Goal: Navigation & Orientation: Find specific page/section

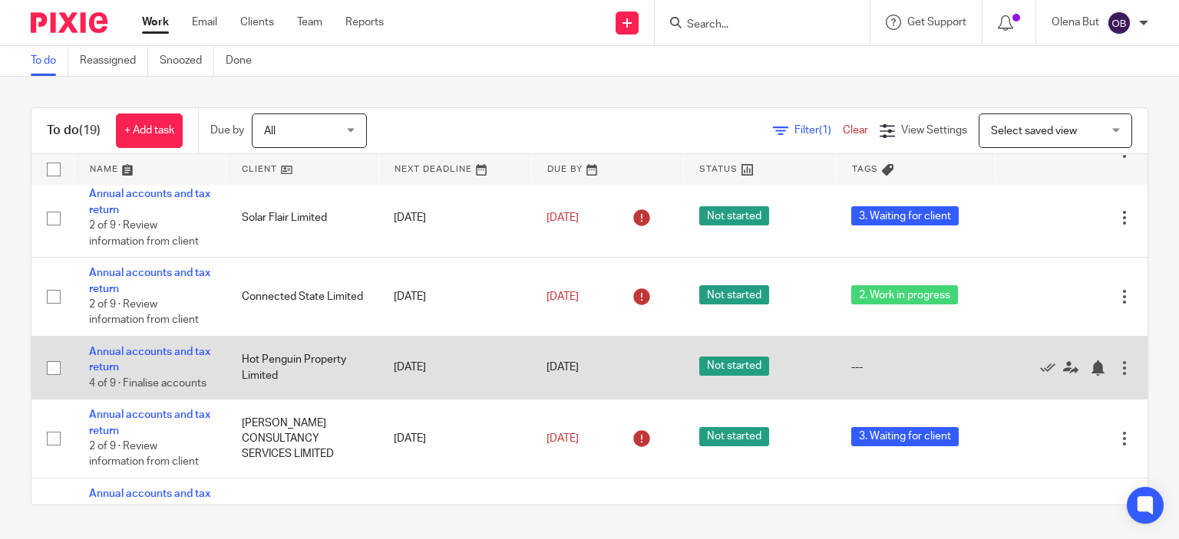
scroll to position [743, 0]
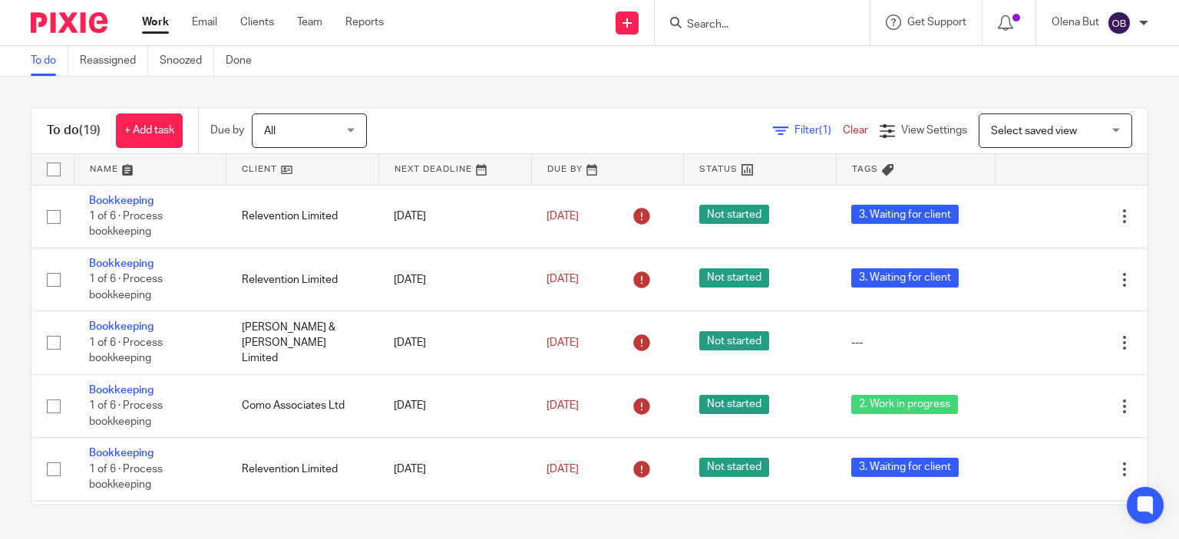
click at [312, 23] on link "Team" at bounding box center [309, 22] width 25 height 15
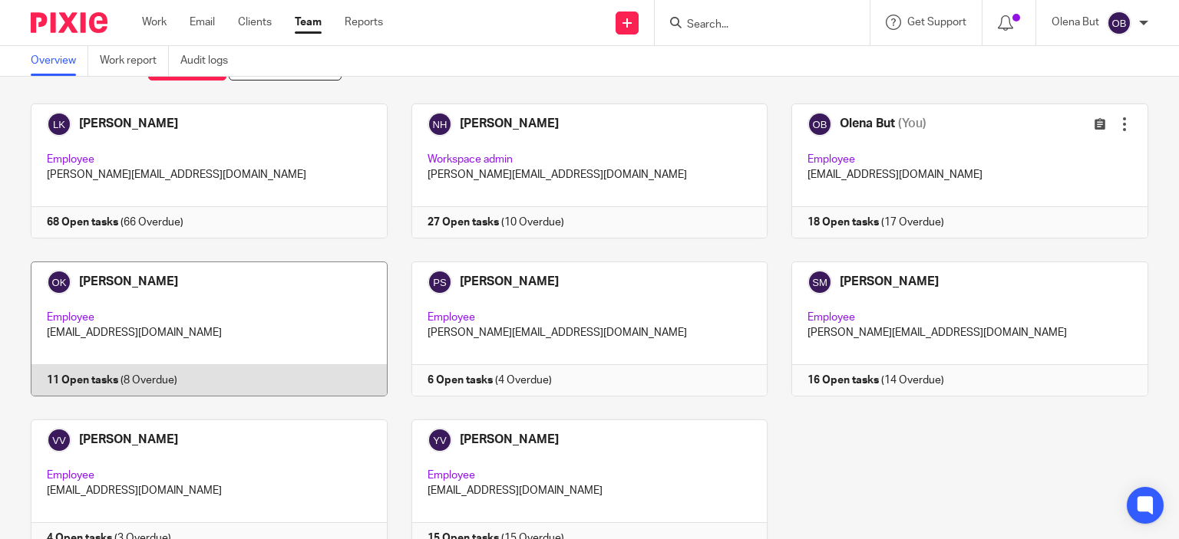
scroll to position [129, 0]
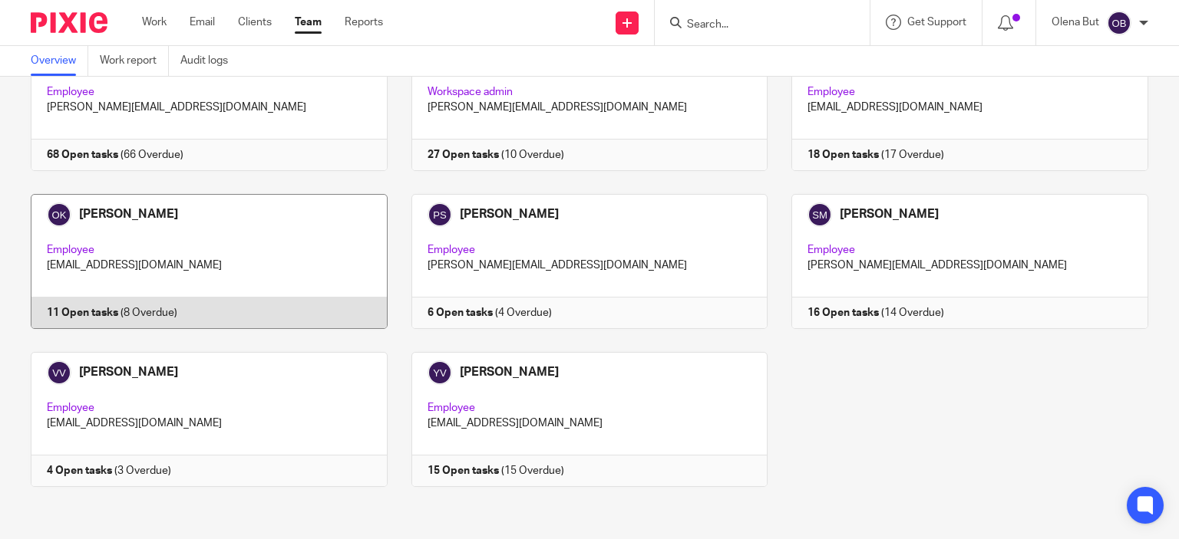
click at [185, 217] on link at bounding box center [197, 261] width 381 height 135
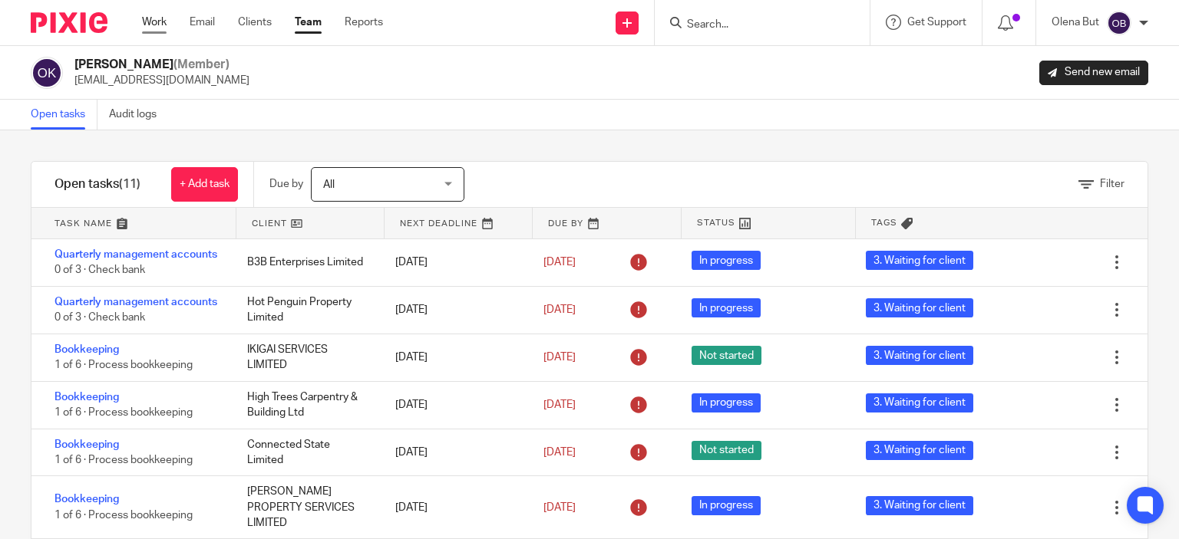
click at [155, 27] on link "Work" at bounding box center [154, 22] width 25 height 15
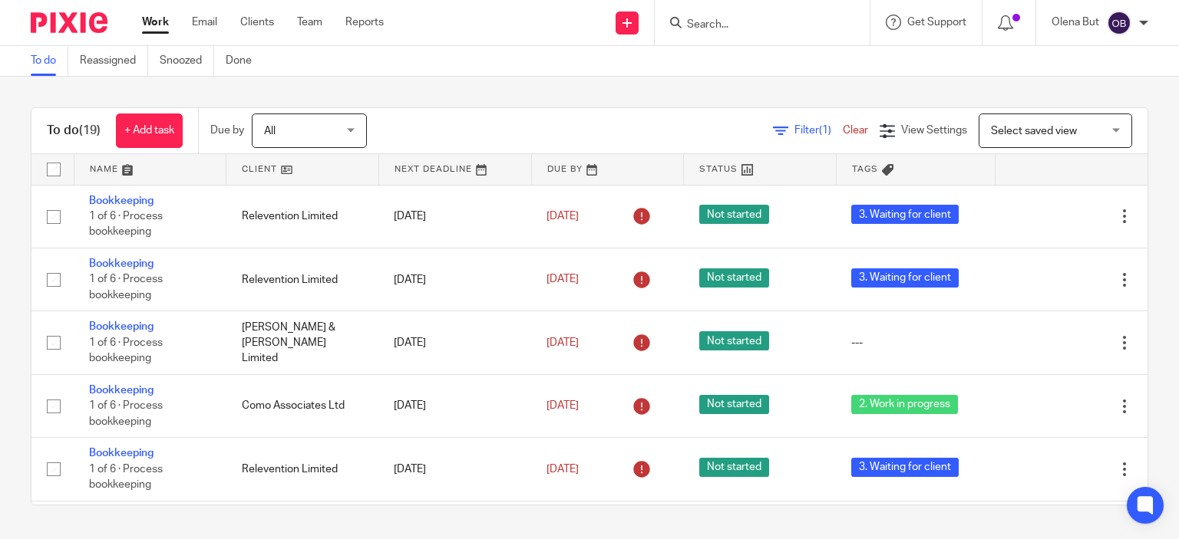
scroll to position [743, 0]
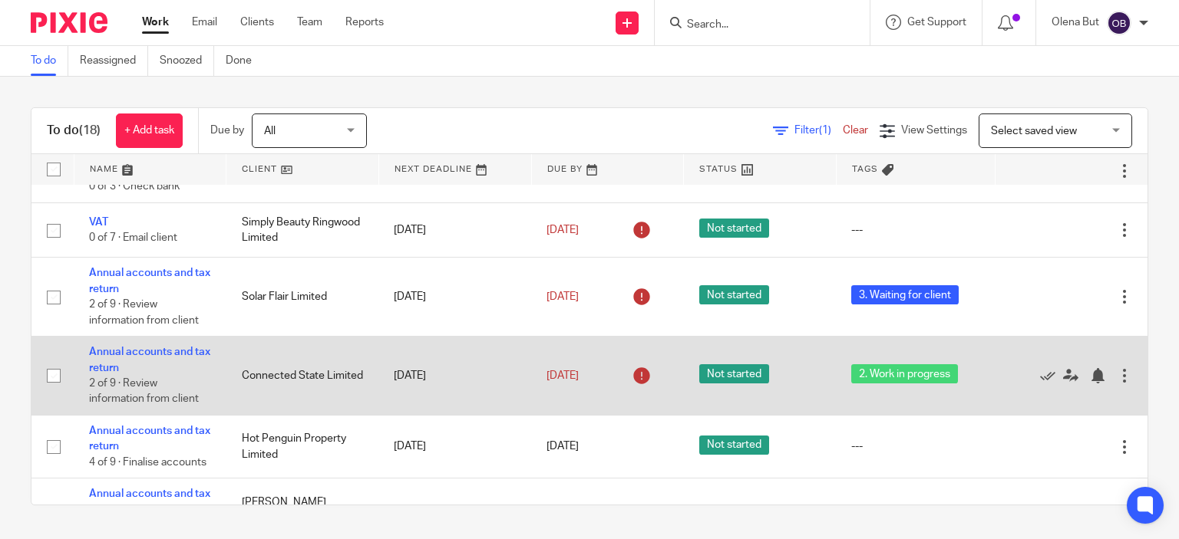
scroll to position [664, 0]
